Goal: Task Accomplishment & Management: Use online tool/utility

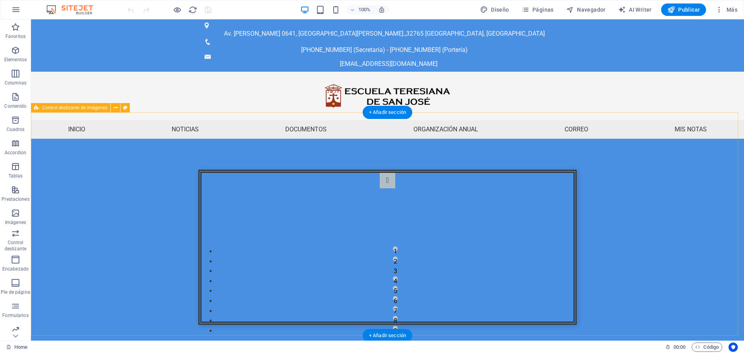
click at [644, 139] on div "1 2 3 4 5 6 7 8 9" at bounding box center [387, 247] width 713 height 217
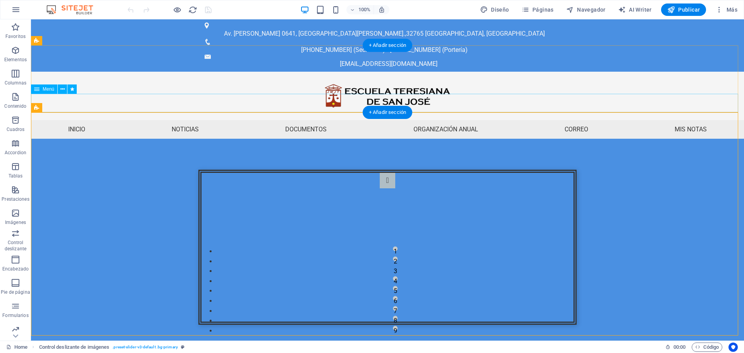
click at [263, 120] on nav "Inicio Noticias Documentos Organización anual Calendario de actividades HORARIO…" at bounding box center [387, 129] width 713 height 19
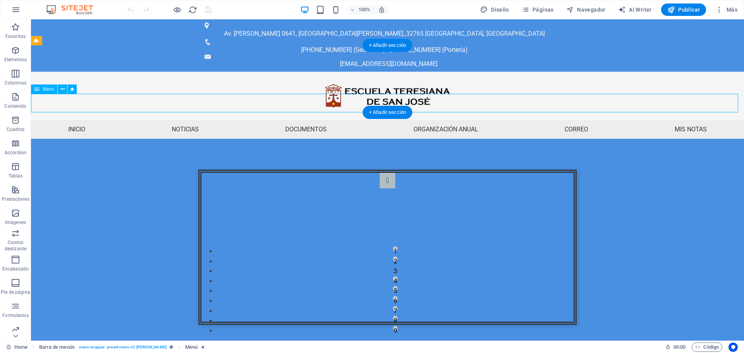
click at [263, 120] on nav "Inicio Noticias Documentos Organización anual Calendario de actividades HORARIO…" at bounding box center [387, 129] width 713 height 19
select select
select select "1"
select select
select select "2"
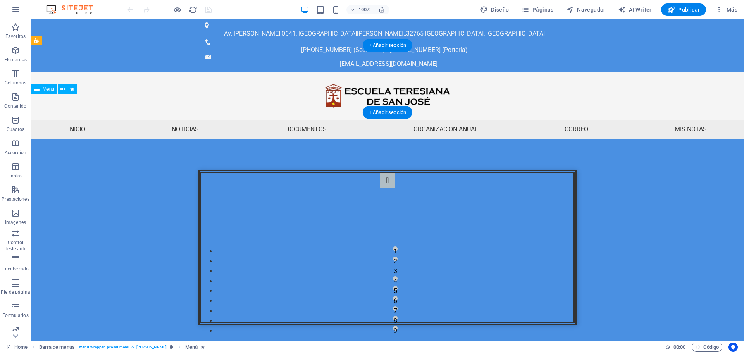
select select
select select "5"
select select
select select "6"
select select
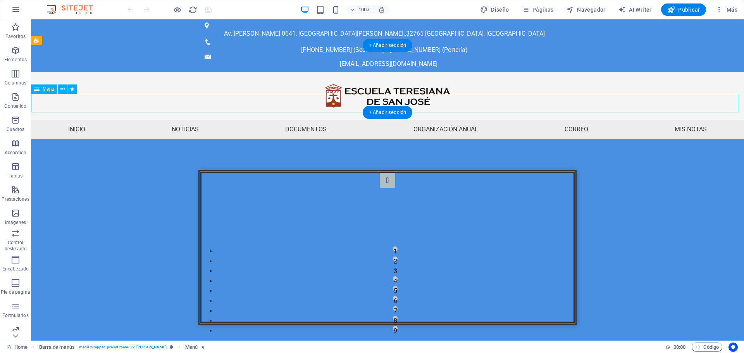
select select "3"
select select
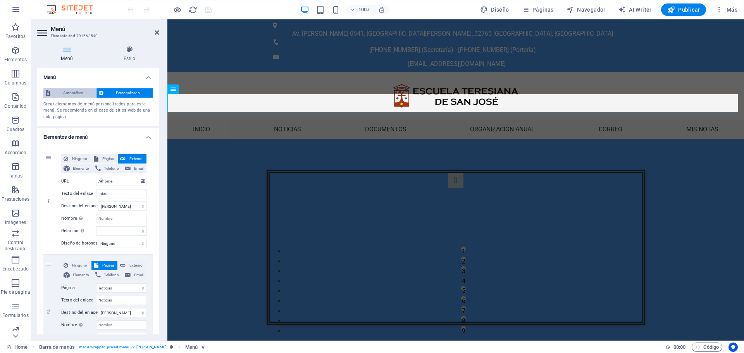
click at [70, 94] on span "Automático" at bounding box center [73, 92] width 41 height 9
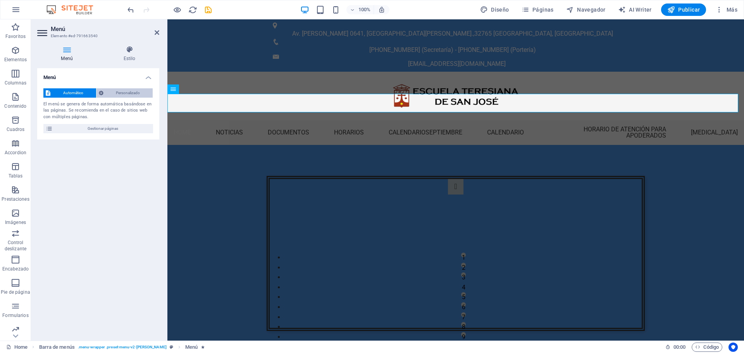
click at [129, 93] on span "Personalizado" at bounding box center [128, 92] width 45 height 9
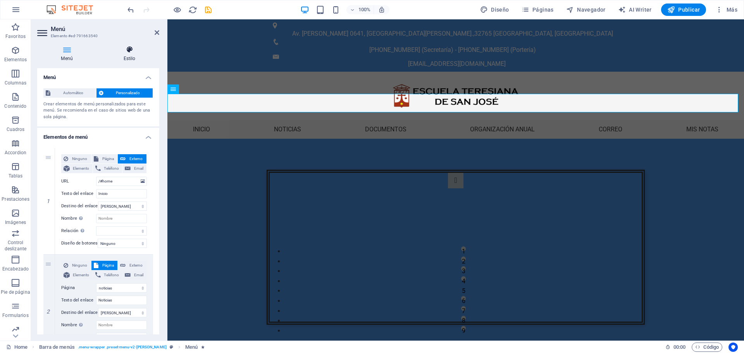
click at [132, 61] on h4 "Estilo" at bounding box center [130, 54] width 60 height 16
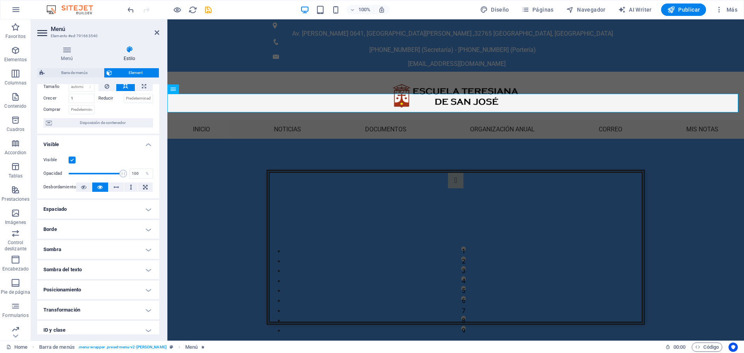
scroll to position [39, 0]
